Goal: Task Accomplishment & Management: Manage account settings

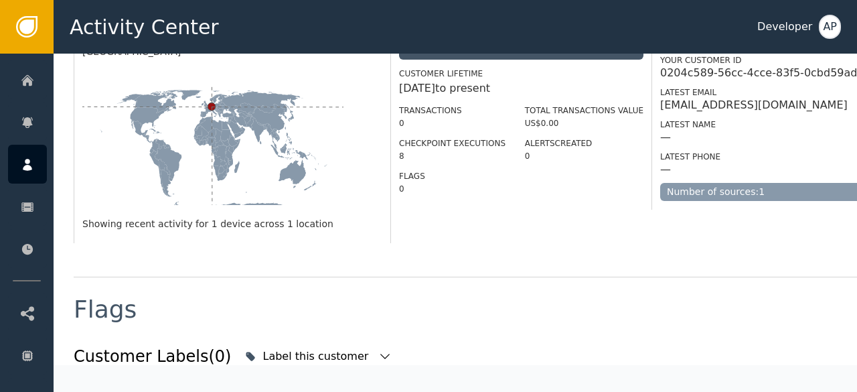
scroll to position [430, 0]
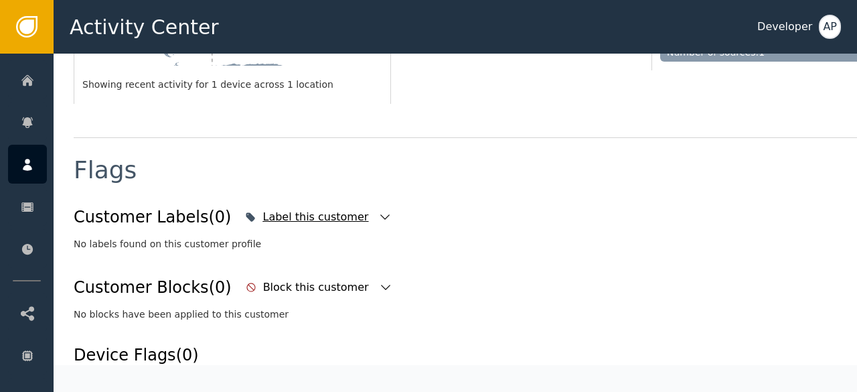
click at [378, 210] on icon "button" at bounding box center [384, 216] width 13 height 13
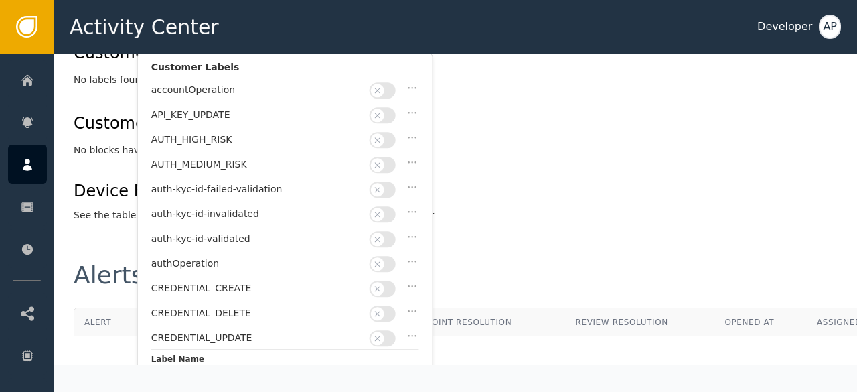
scroll to position [595, 0]
click at [390, 232] on button "button" at bounding box center [382, 238] width 26 height 16
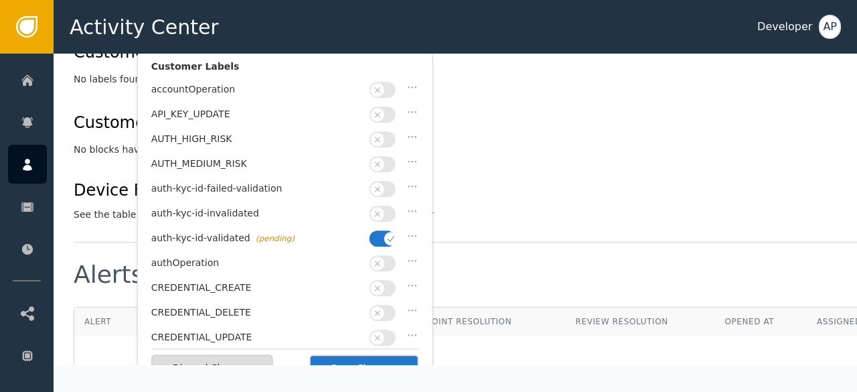
scroll to position [695, 0]
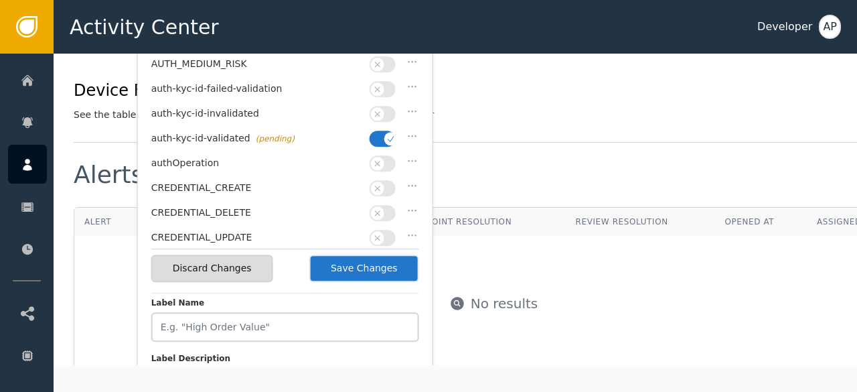
click at [369, 271] on button "Save Changes" at bounding box center [364, 267] width 110 height 27
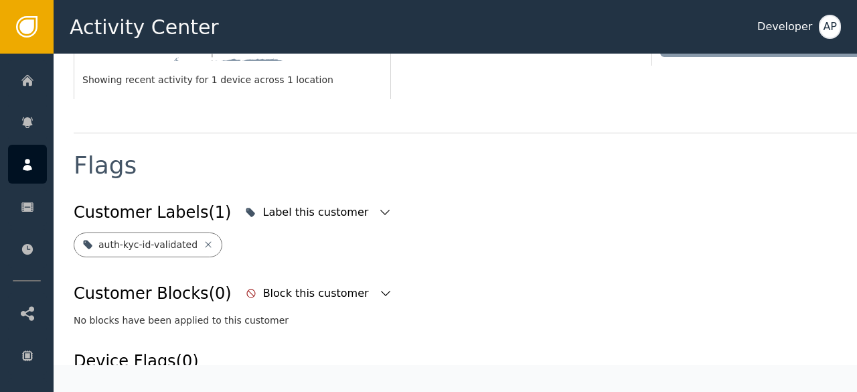
scroll to position [428, 0]
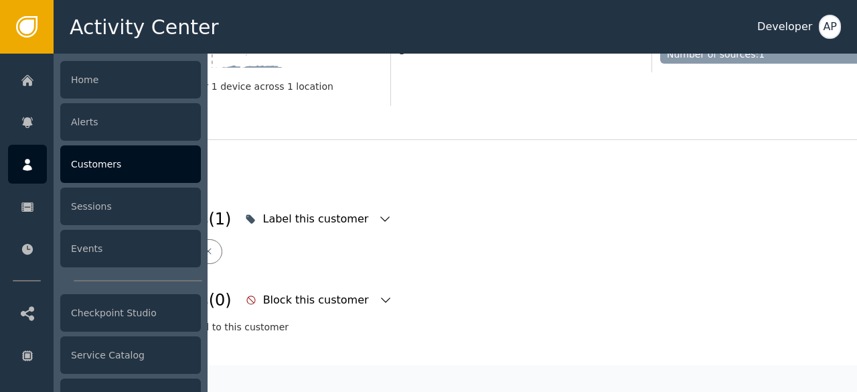
click at [88, 165] on div "Customers" at bounding box center [130, 163] width 141 height 37
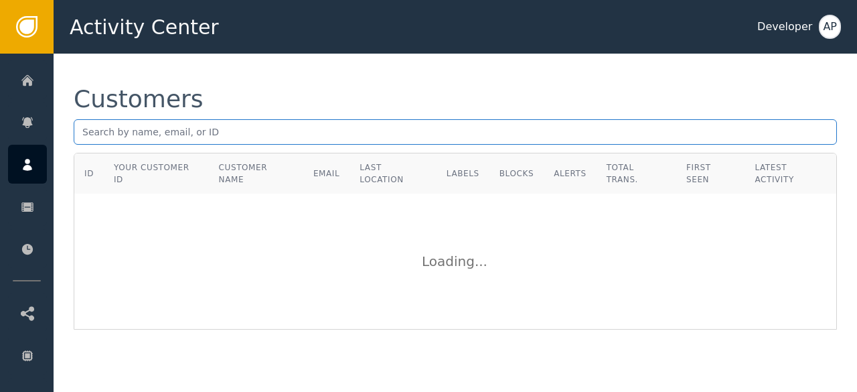
click at [98, 136] on input "text" at bounding box center [455, 131] width 763 height 25
paste input "[EMAIL_ADDRESS][DOMAIN_NAME]"
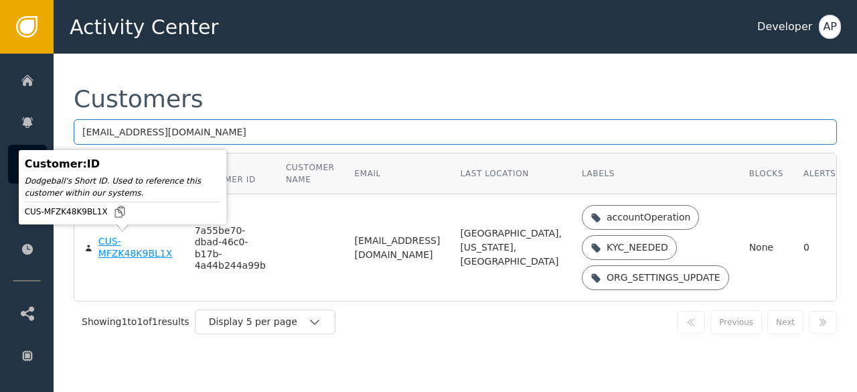
type input "[EMAIL_ADDRESS][DOMAIN_NAME]"
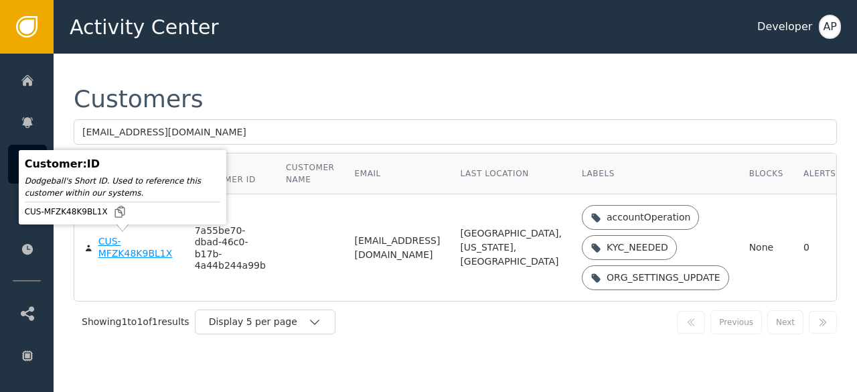
click at [106, 250] on div "CUS-MFZK48K9BL1X" at bounding box center [136, 247] width 76 height 23
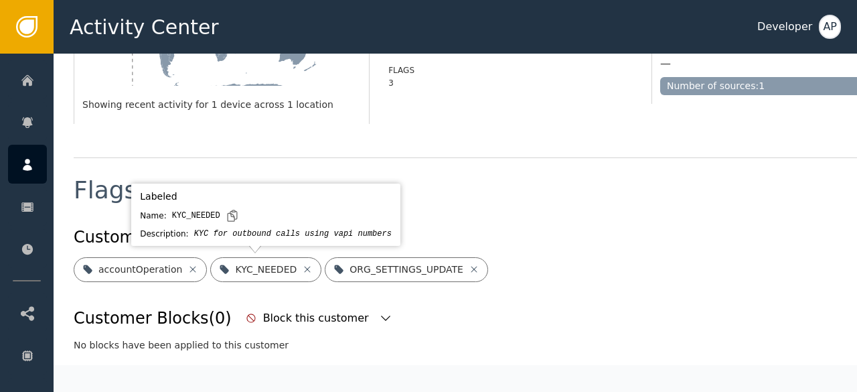
scroll to position [398, 0]
click at [302, 270] on icon at bounding box center [307, 268] width 11 height 11
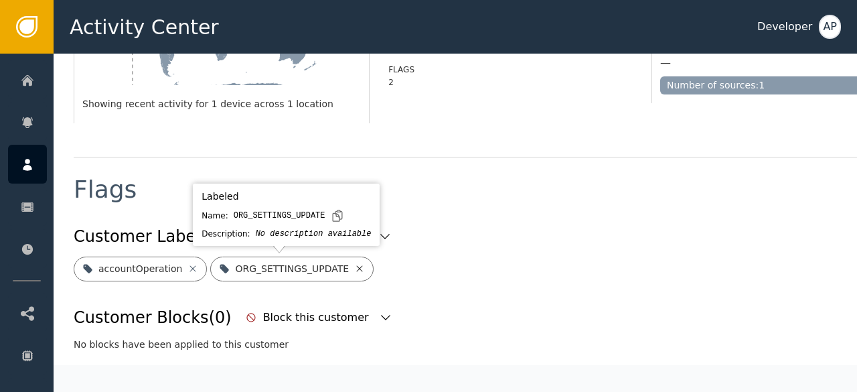
click at [354, 266] on icon at bounding box center [359, 268] width 11 height 11
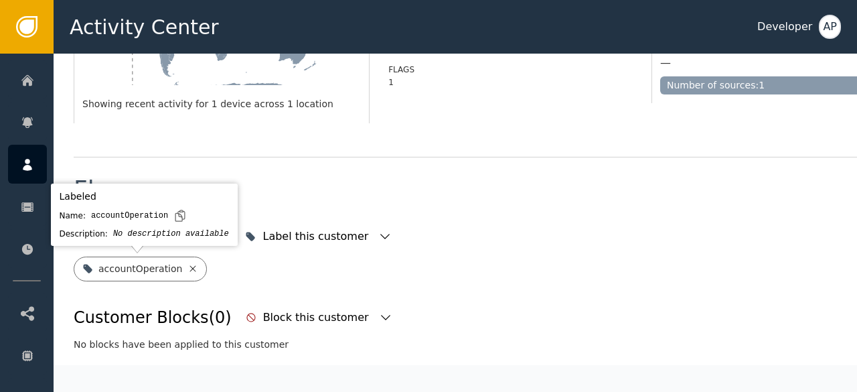
click at [187, 269] on icon at bounding box center [192, 268] width 11 height 11
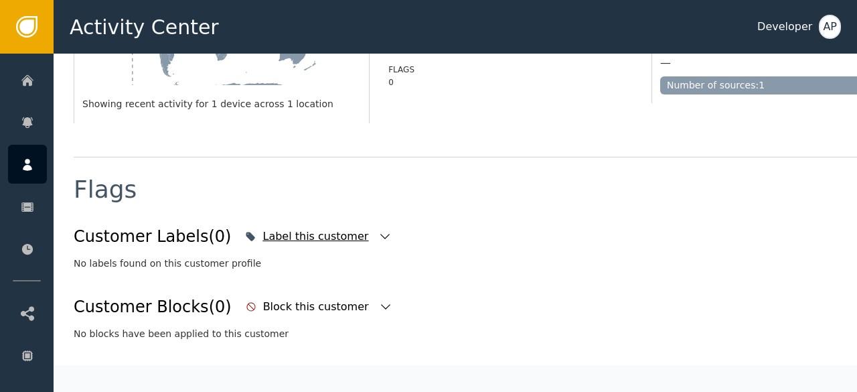
click at [378, 239] on icon "button" at bounding box center [384, 236] width 13 height 13
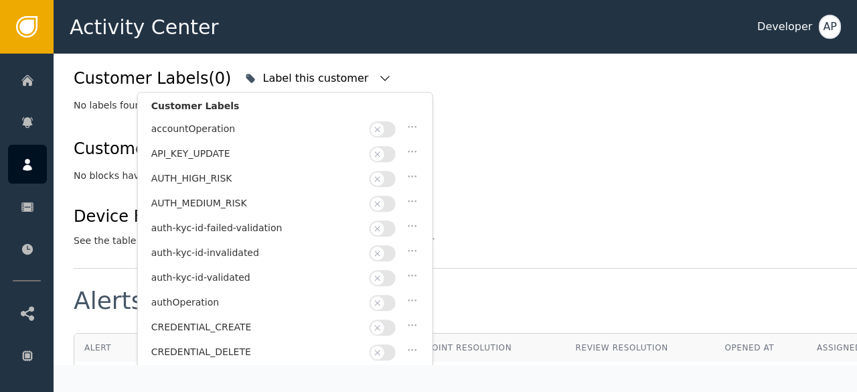
scroll to position [556, 0]
click at [393, 271] on button "button" at bounding box center [382, 277] width 26 height 16
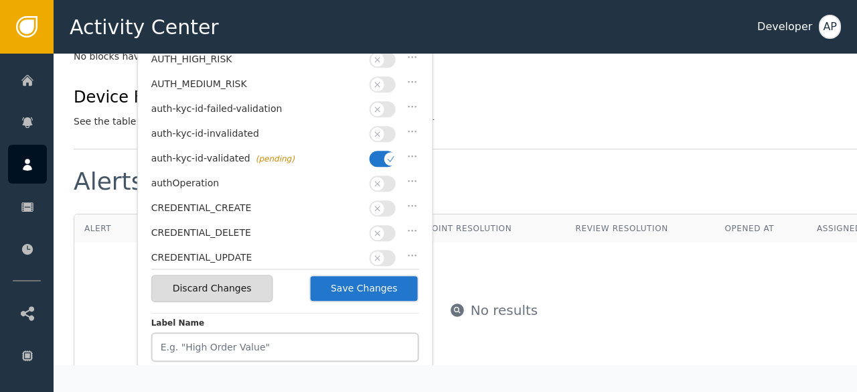
scroll to position [675, 0]
click at [371, 280] on button "Save Changes" at bounding box center [364, 287] width 110 height 27
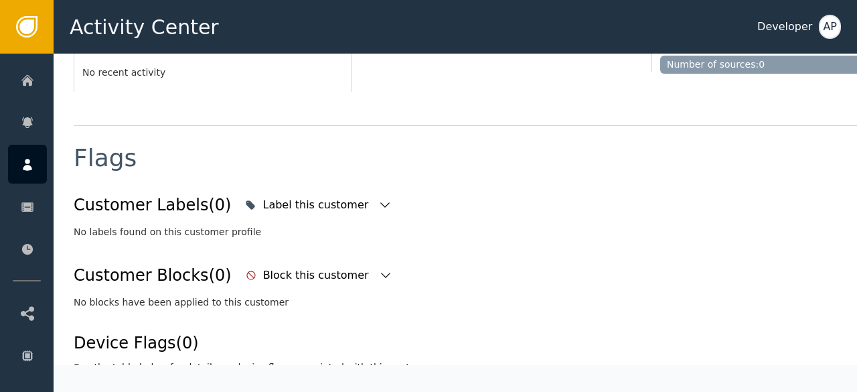
scroll to position [428, 0]
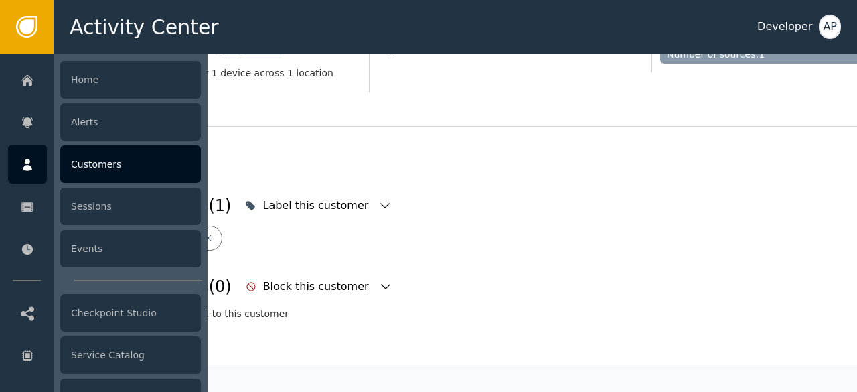
click at [85, 160] on div "Customers" at bounding box center [130, 163] width 141 height 37
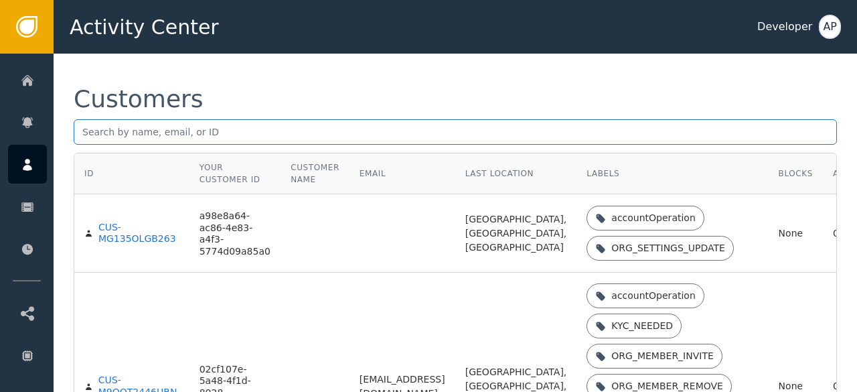
click at [87, 127] on input "text" at bounding box center [455, 131] width 763 height 25
paste input "[PERSON_NAME][EMAIL_ADDRESS][PERSON_NAME][DOMAIN_NAME]"
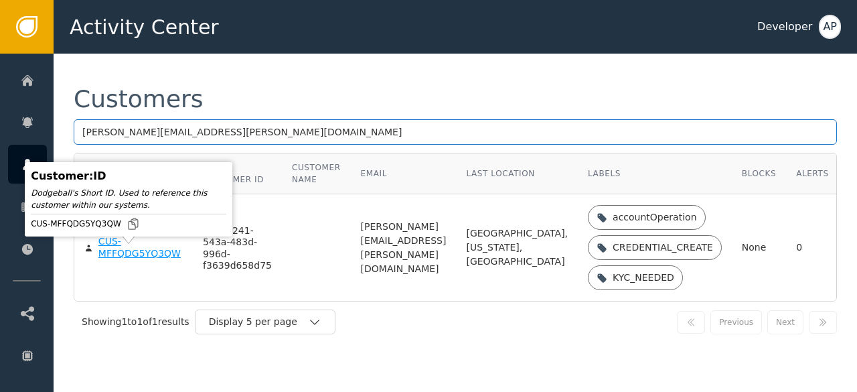
type input "[PERSON_NAME][EMAIL_ADDRESS][PERSON_NAME][DOMAIN_NAME]"
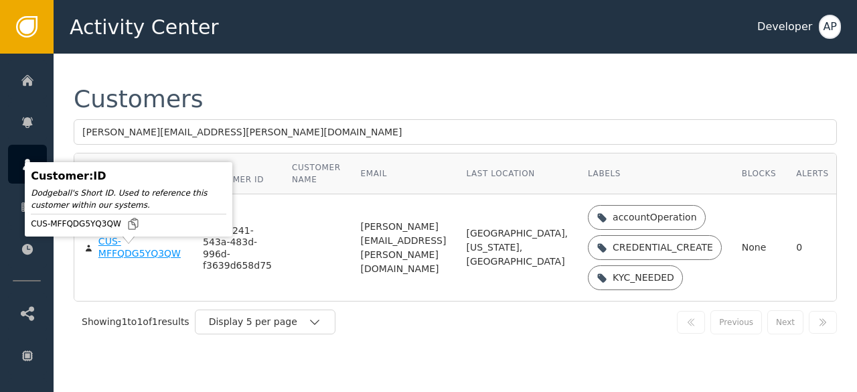
click at [131, 255] on div "CUS-MFFQDG5YQ3QW" at bounding box center [140, 247] width 84 height 23
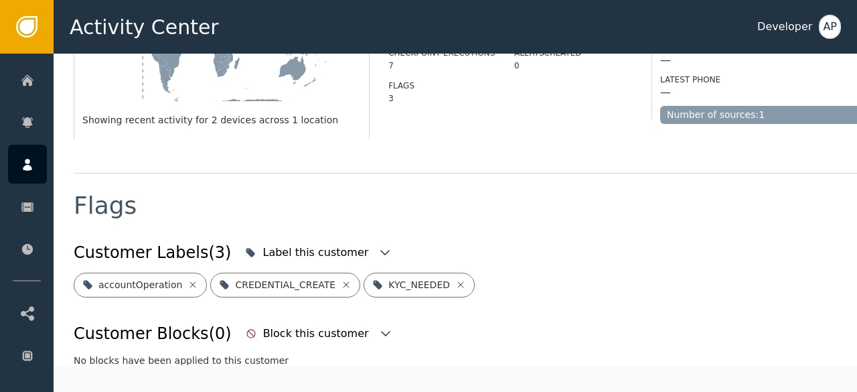
scroll to position [384, 0]
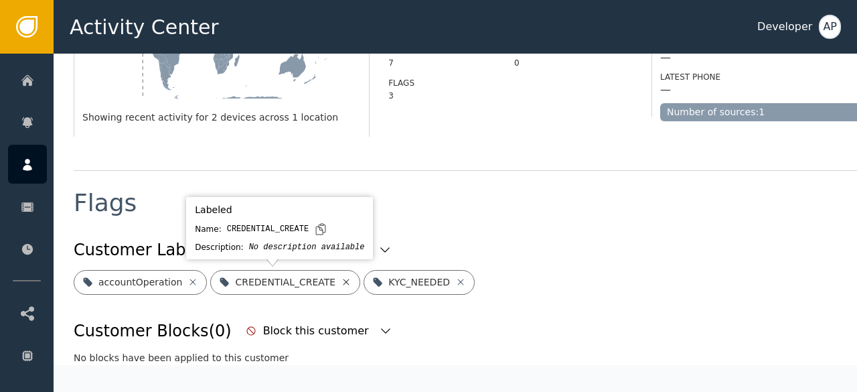
click at [343, 278] on icon at bounding box center [346, 281] width 6 height 6
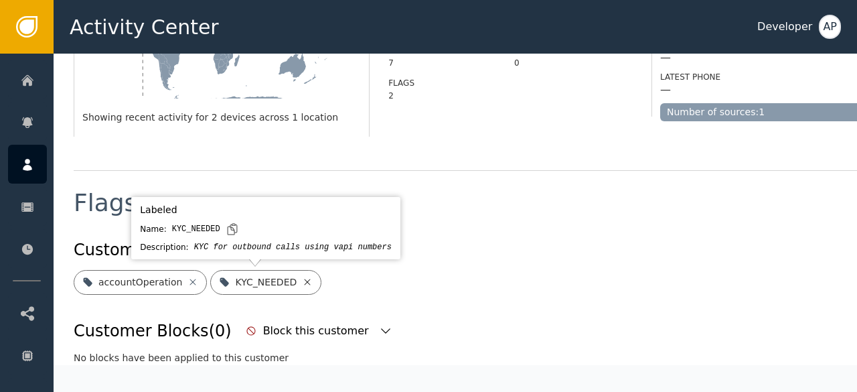
click at [305, 282] on icon at bounding box center [308, 281] width 6 height 6
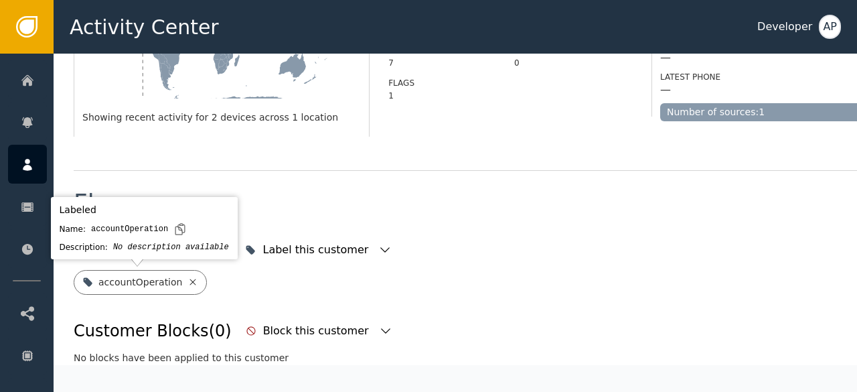
click at [189, 276] on icon at bounding box center [192, 281] width 11 height 11
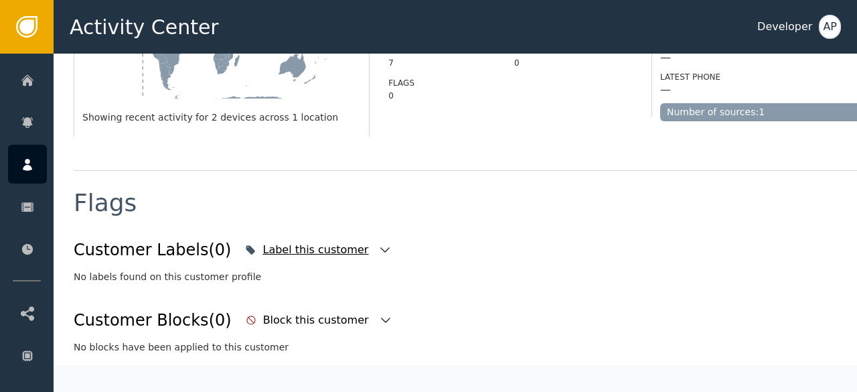
click at [378, 248] on icon "button" at bounding box center [384, 249] width 13 height 13
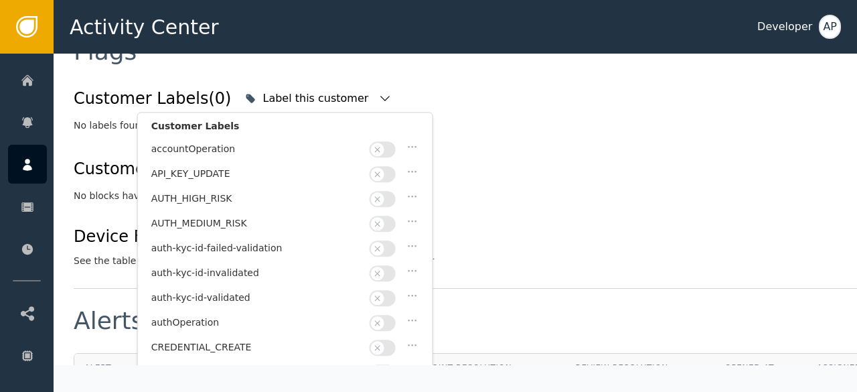
scroll to position [583, 0]
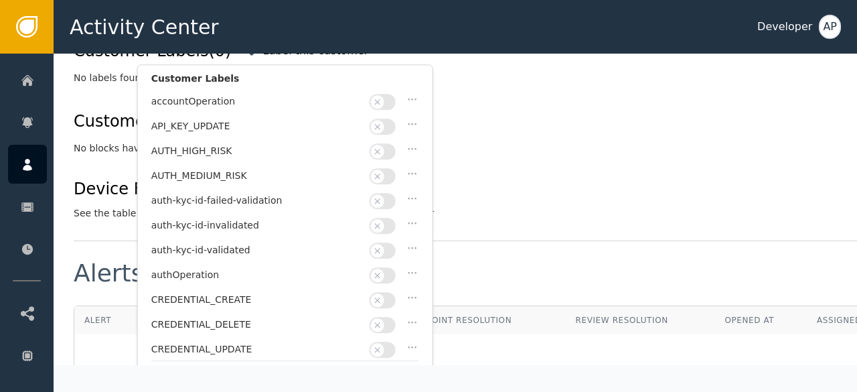
click at [394, 242] on button "button" at bounding box center [382, 250] width 26 height 16
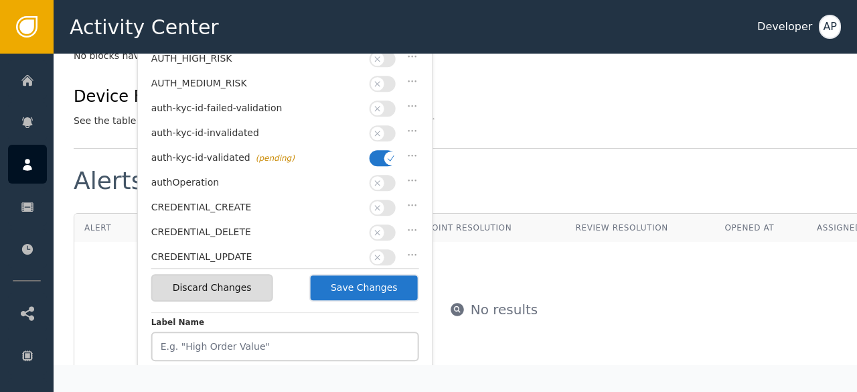
click at [379, 289] on button "Save Changes" at bounding box center [364, 287] width 110 height 27
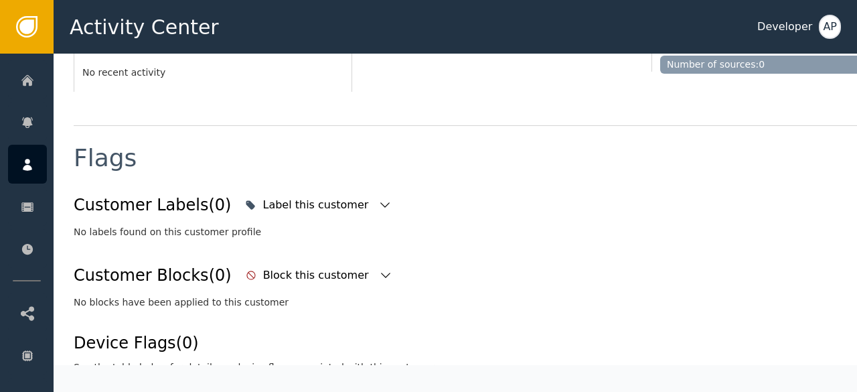
scroll to position [428, 0]
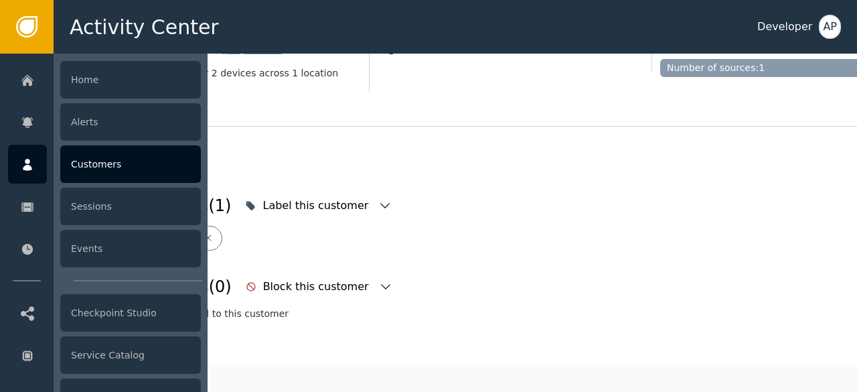
click at [87, 169] on div "Customers" at bounding box center [130, 163] width 141 height 37
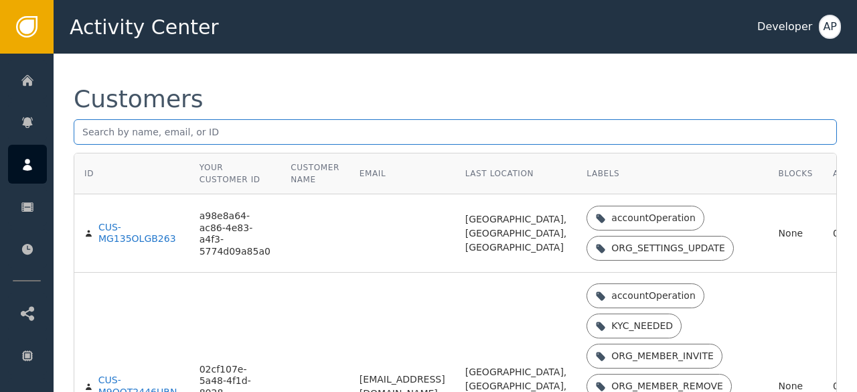
click at [84, 130] on input "text" at bounding box center [455, 131] width 763 height 25
paste input "[EMAIL_ADDRESS][DOMAIN_NAME]"
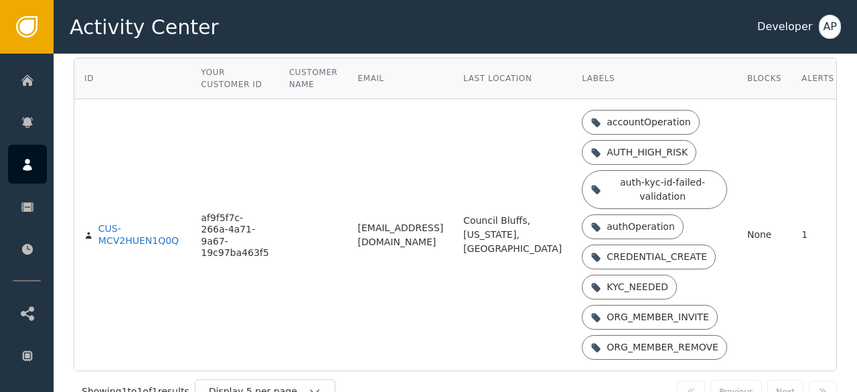
scroll to position [122, 0]
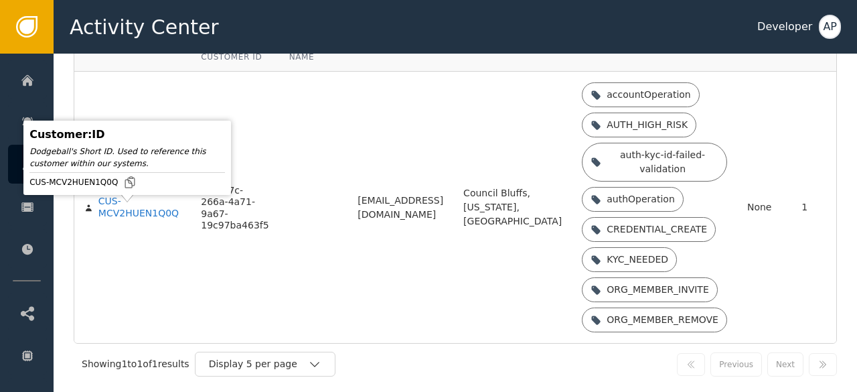
type input "[EMAIL_ADDRESS][DOMAIN_NAME]"
click at [124, 219] on div "CUS-MCV2HUEN1Q0Q" at bounding box center [139, 206] width 82 height 23
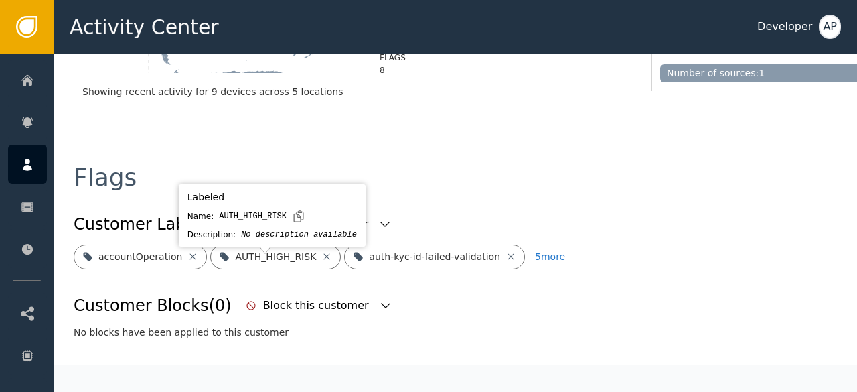
scroll to position [411, 0]
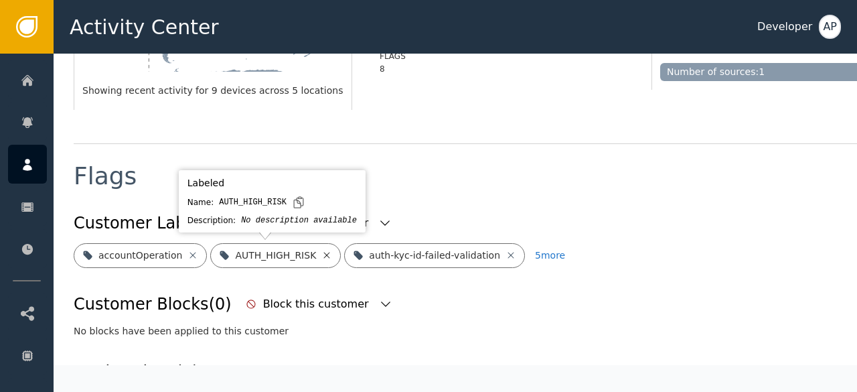
click at [324, 254] on icon at bounding box center [327, 255] width 6 height 6
click at [374, 254] on icon at bounding box center [377, 255] width 6 height 6
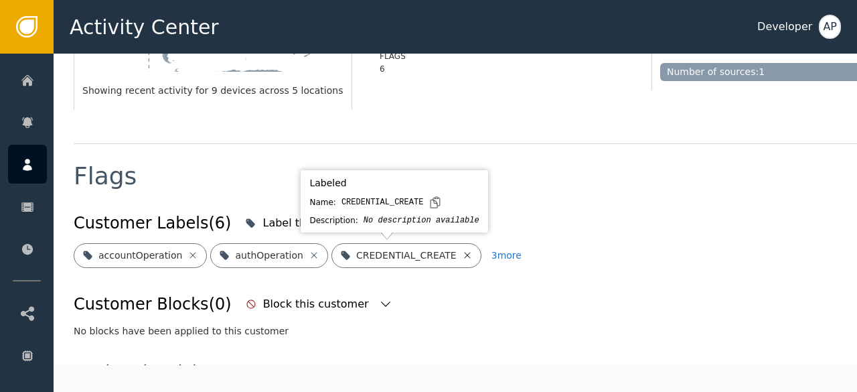
click at [462, 251] on icon at bounding box center [467, 255] width 11 height 11
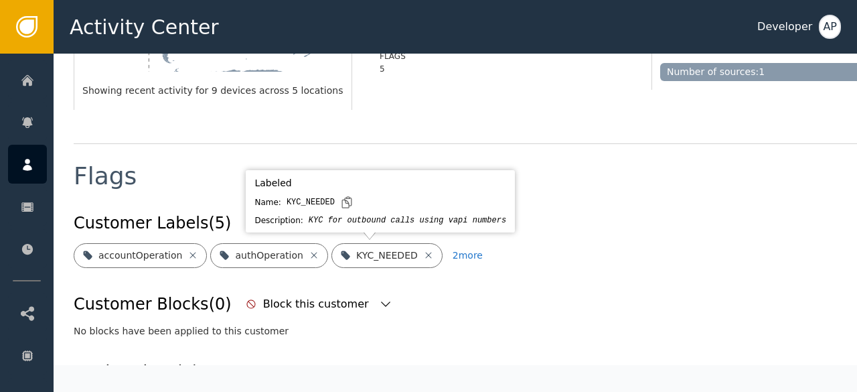
click at [425, 252] on icon at bounding box center [428, 255] width 6 height 6
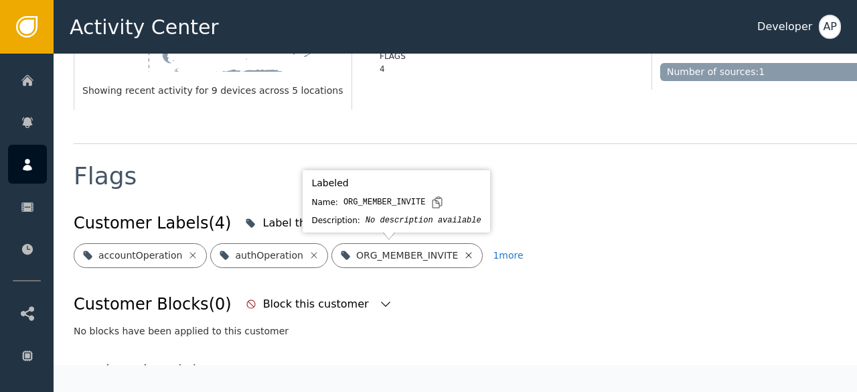
click at [463, 252] on icon at bounding box center [468, 255] width 11 height 11
click at [473, 255] on icon at bounding box center [478, 255] width 11 height 11
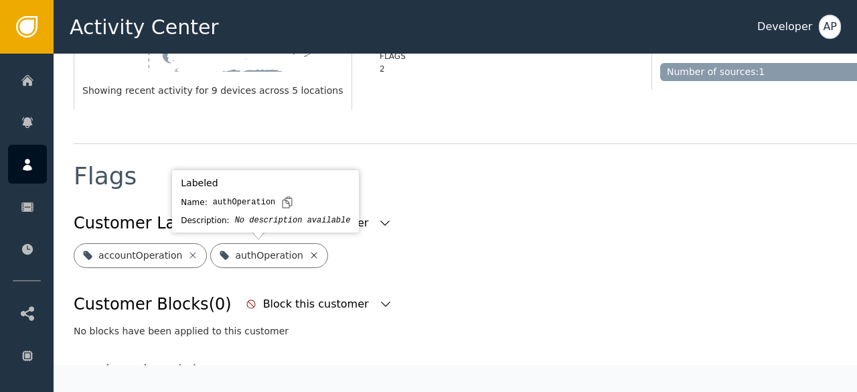
click at [309, 255] on icon at bounding box center [314, 255] width 11 height 11
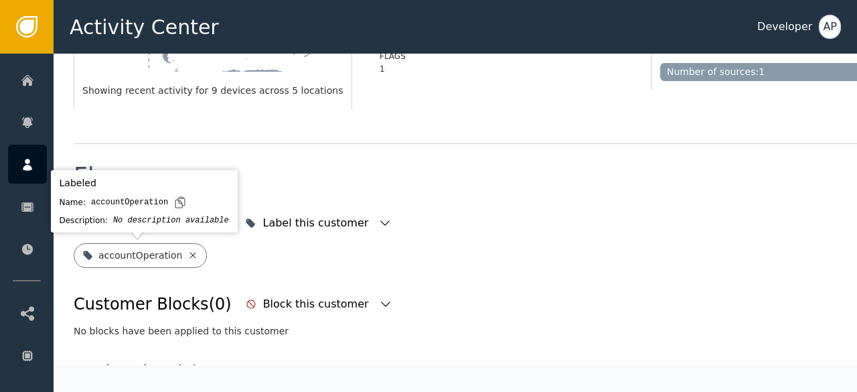
click at [190, 255] on icon at bounding box center [193, 255] width 6 height 6
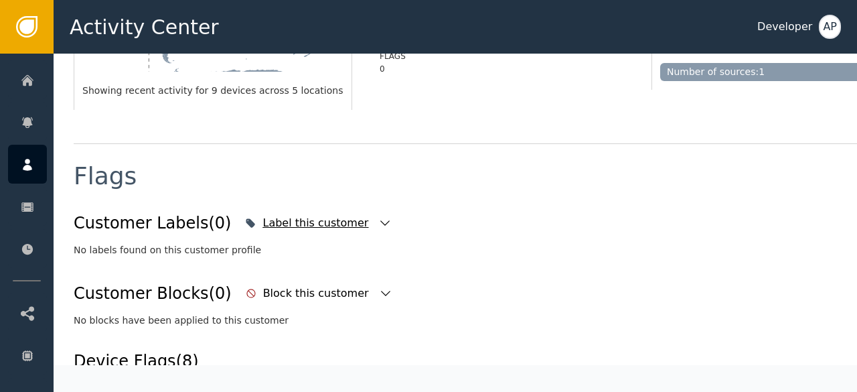
click at [378, 224] on icon "button" at bounding box center [384, 222] width 13 height 13
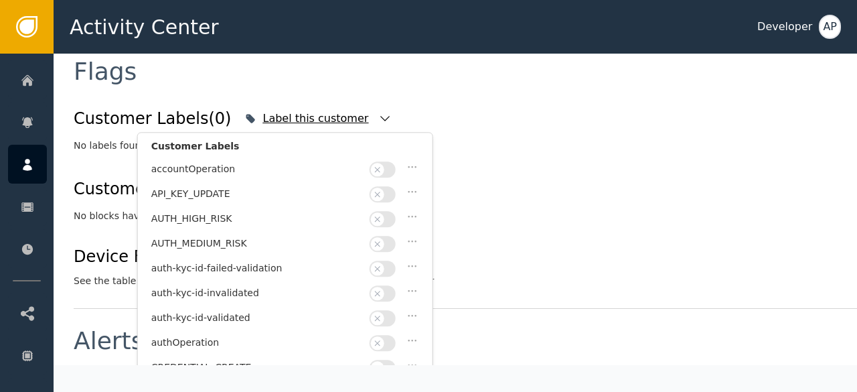
scroll to position [57, 0]
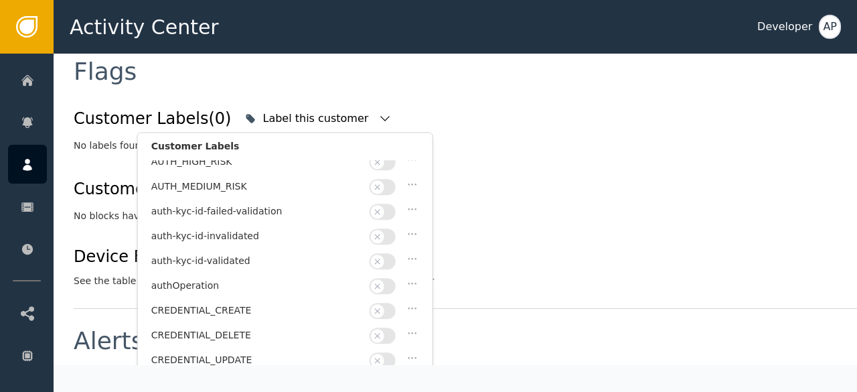
click at [392, 253] on button "button" at bounding box center [382, 261] width 26 height 16
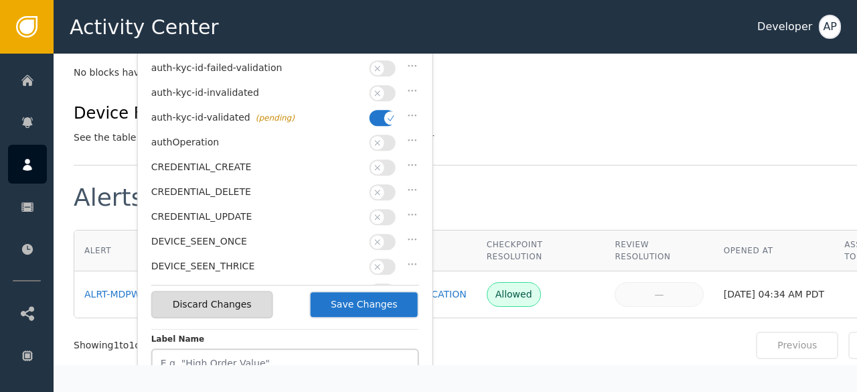
scroll to position [660, 0]
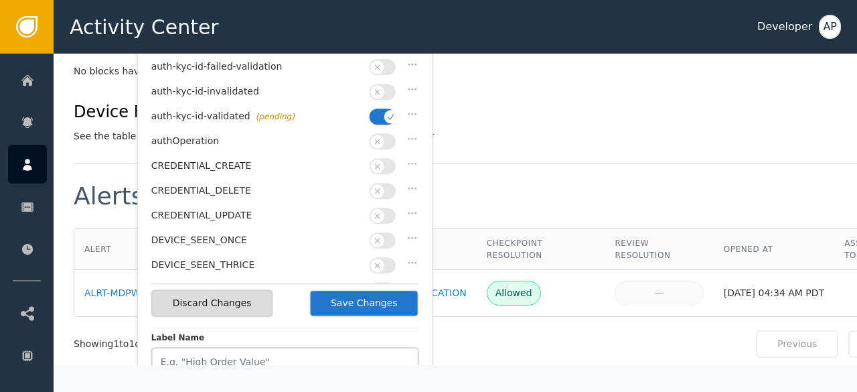
click at [392, 298] on button "Save Changes" at bounding box center [364, 302] width 110 height 27
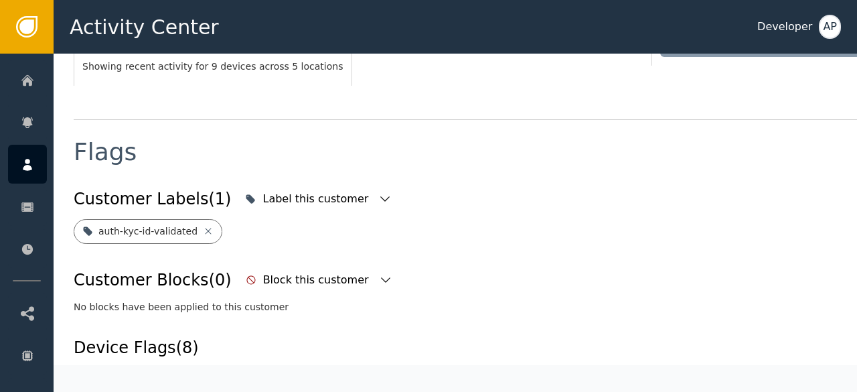
scroll to position [428, 0]
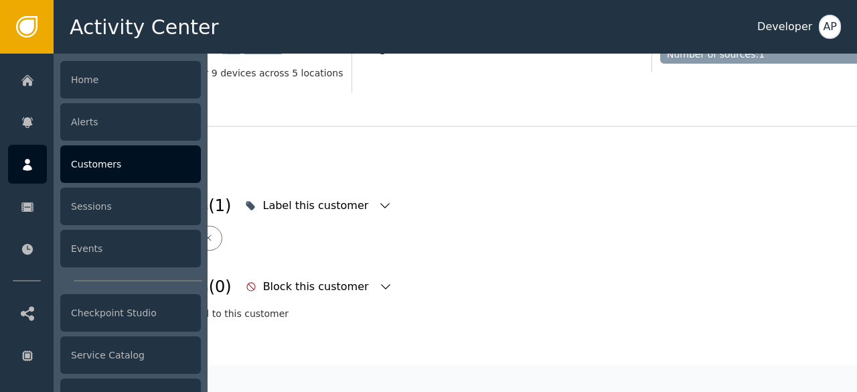
click at [97, 157] on div "Customers" at bounding box center [130, 163] width 141 height 37
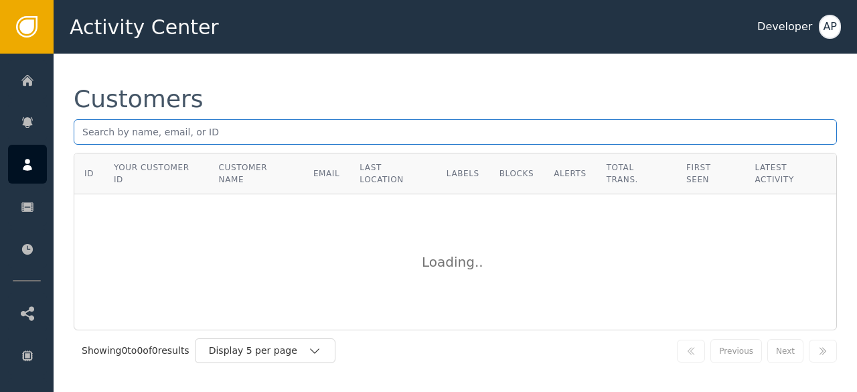
click at [90, 137] on input "text" at bounding box center [455, 131] width 763 height 25
paste input "[DOMAIN_NAME][EMAIL_ADDRESS][DOMAIN_NAME]"
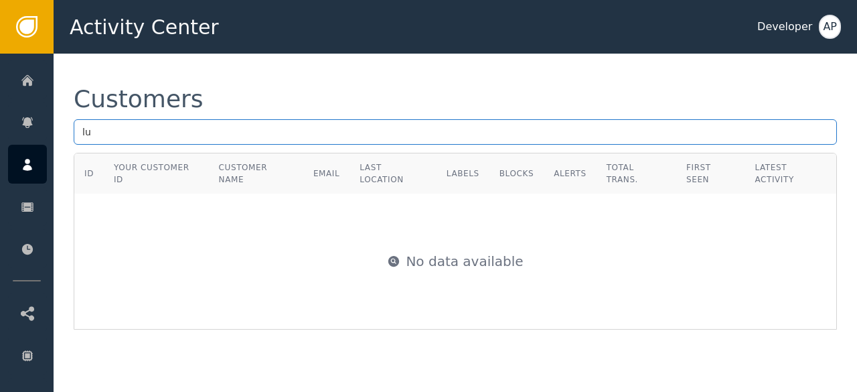
type input "l"
paste input "[EMAIL_ADDRESS][DOMAIN_NAME]"
type input "Z"
paste input "[EMAIL_ADDRESS][DOMAIN_NAME]"
type input "a"
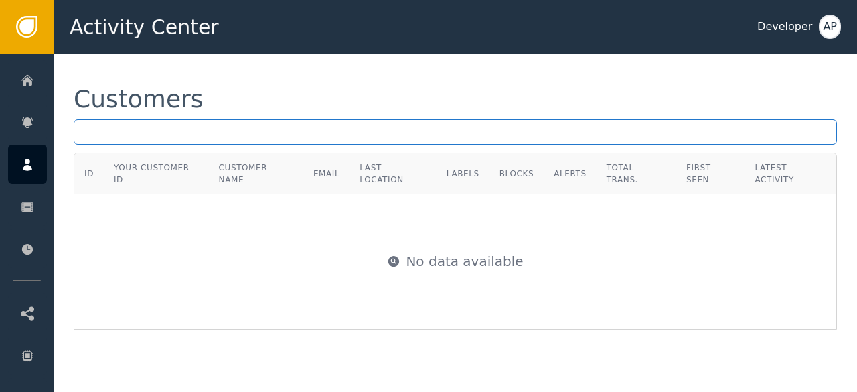
paste input "[EMAIL_ADDRESS][DOMAIN_NAME]"
type input "a"
paste input "[PERSON_NAME][EMAIL_ADDRESS][DOMAIN_NAME]"
click at [248, 133] on input "[PERSON_NAME][EMAIL_ADDRESS][DOMAIN_NAME]" at bounding box center [455, 131] width 763 height 25
type input "h"
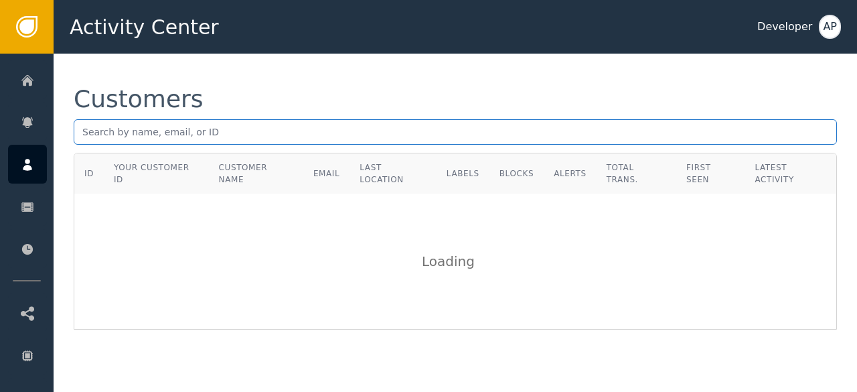
paste input "[PERSON_NAME][EMAIL_ADDRESS]"
type input "[PERSON_NAME][EMAIL_ADDRESS]"
